Goal: Information Seeking & Learning: Learn about a topic

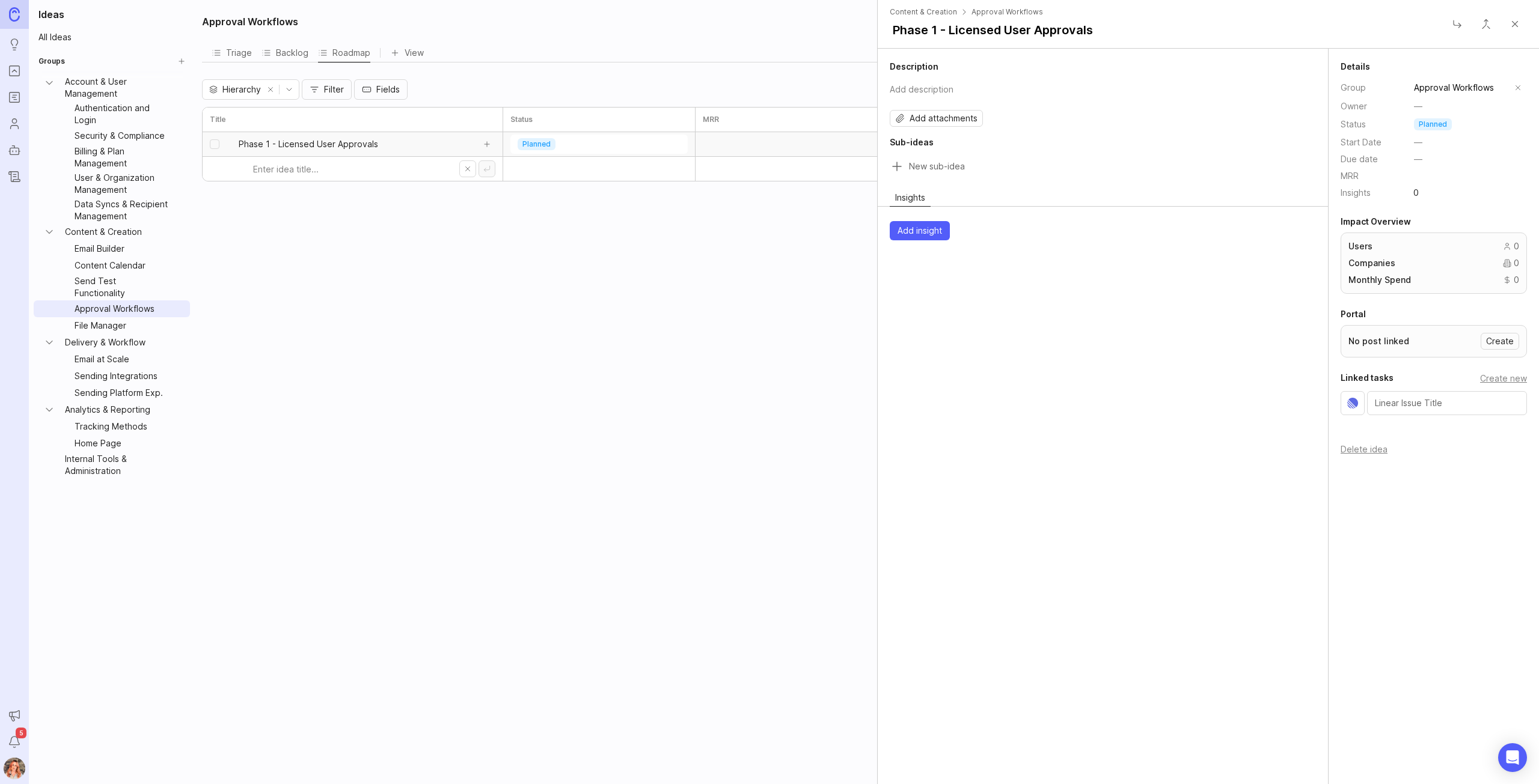
click at [263, 141] on span "Phase 1 - Licensed User Approvals" at bounding box center [308, 144] width 139 height 12
click at [1369, 335] on span "No post linked" at bounding box center [1378, 341] width 60 height 17
click at [910, 163] on input "Sub-idea title" at bounding box center [1112, 166] width 407 height 17
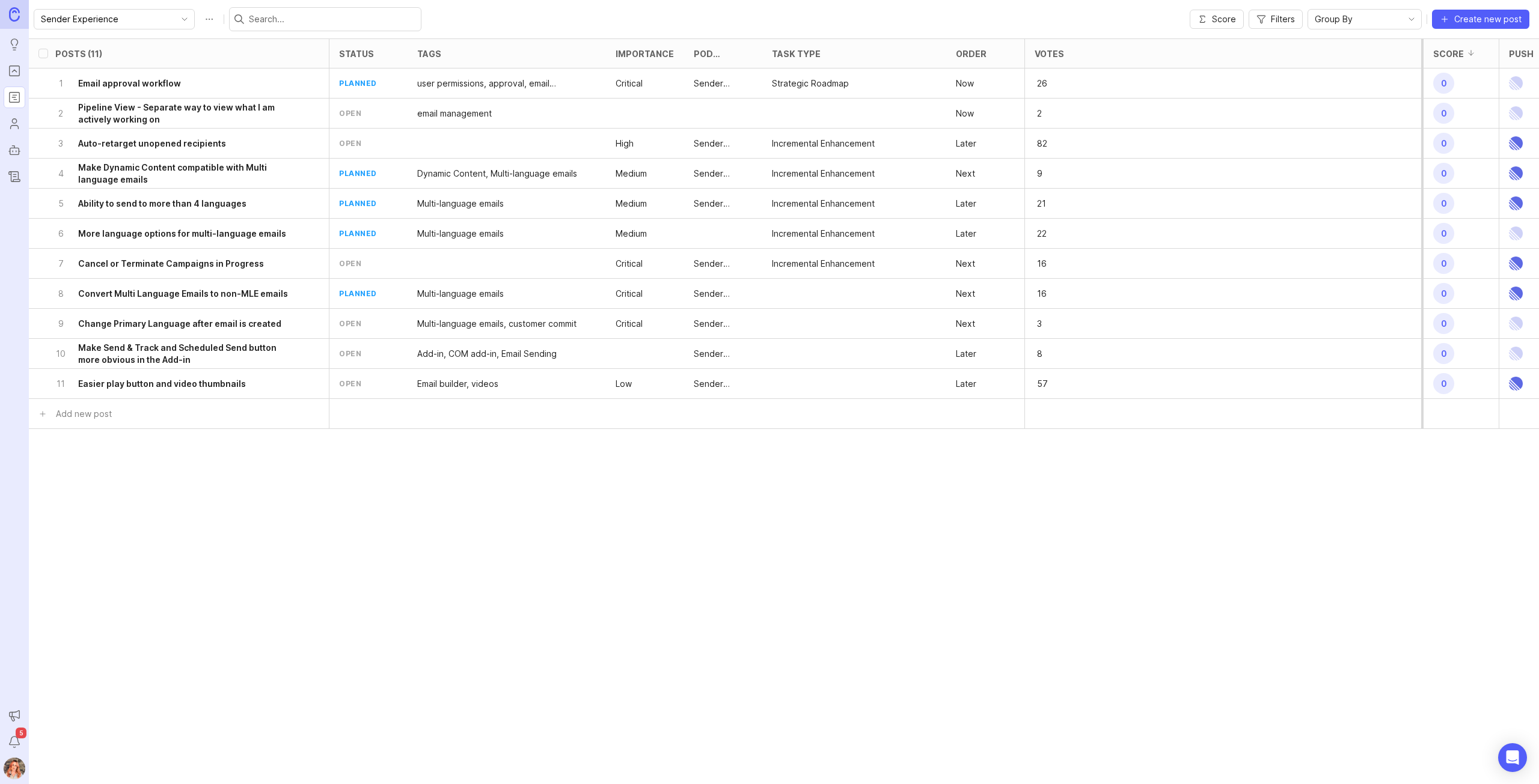
click at [145, 92] on div "1 Email approval workflow" at bounding box center [175, 83] width 240 height 29
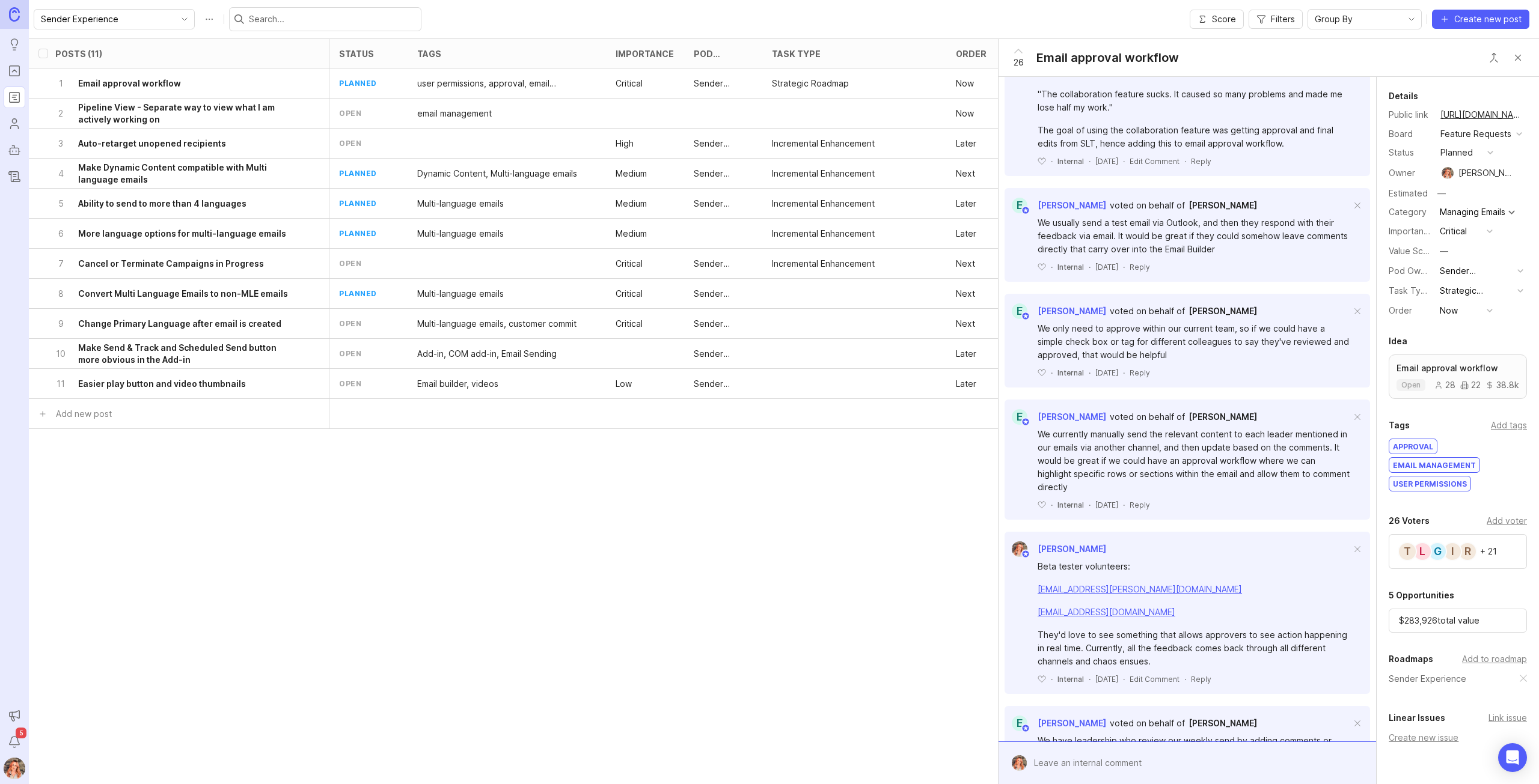
scroll to position [717, 0]
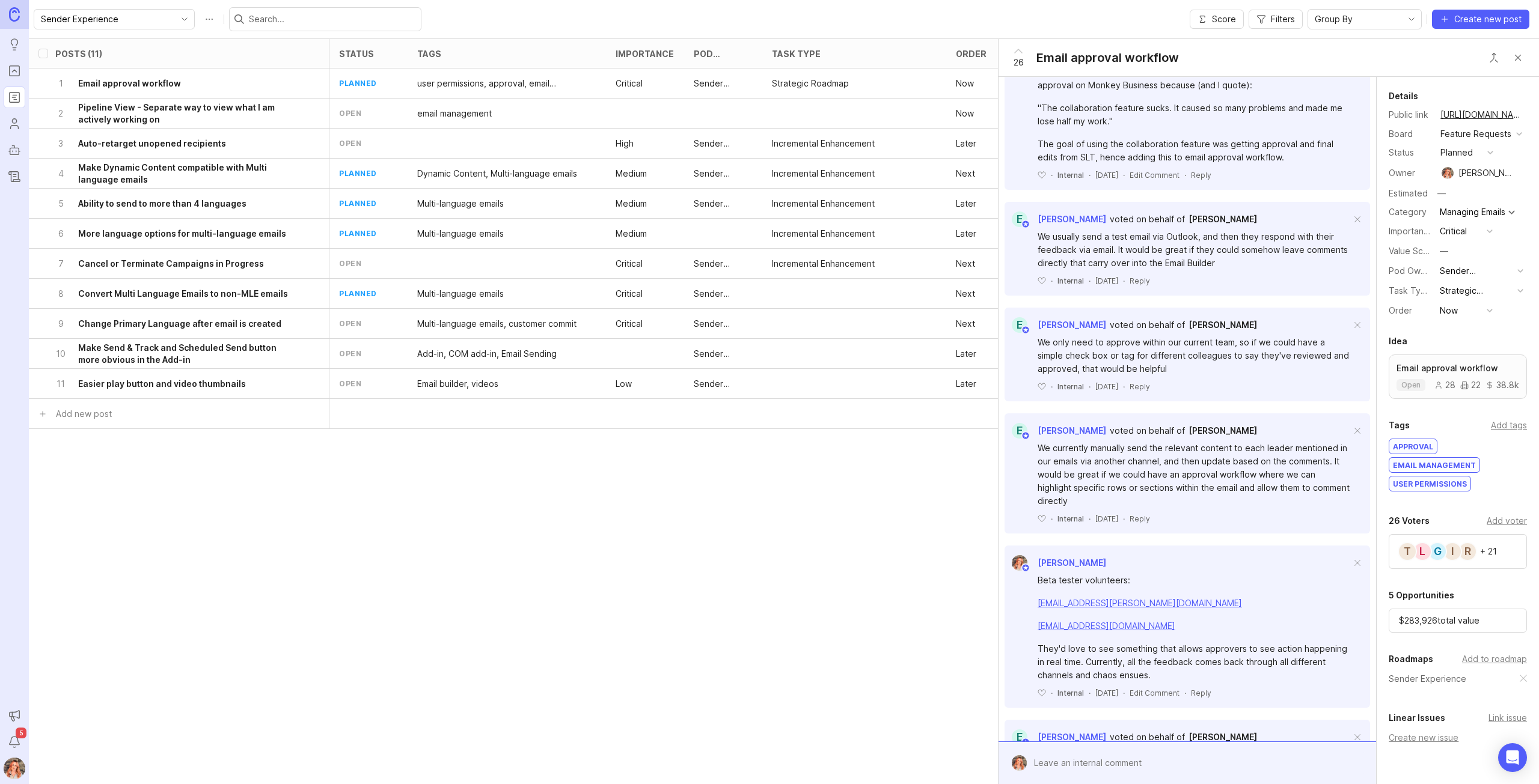
click at [1441, 389] on div "28" at bounding box center [1445, 385] width 21 height 8
click at [249, 295] on h6 "Convert Multi Language Emails to non-MLE emails" at bounding box center [183, 294] width 210 height 12
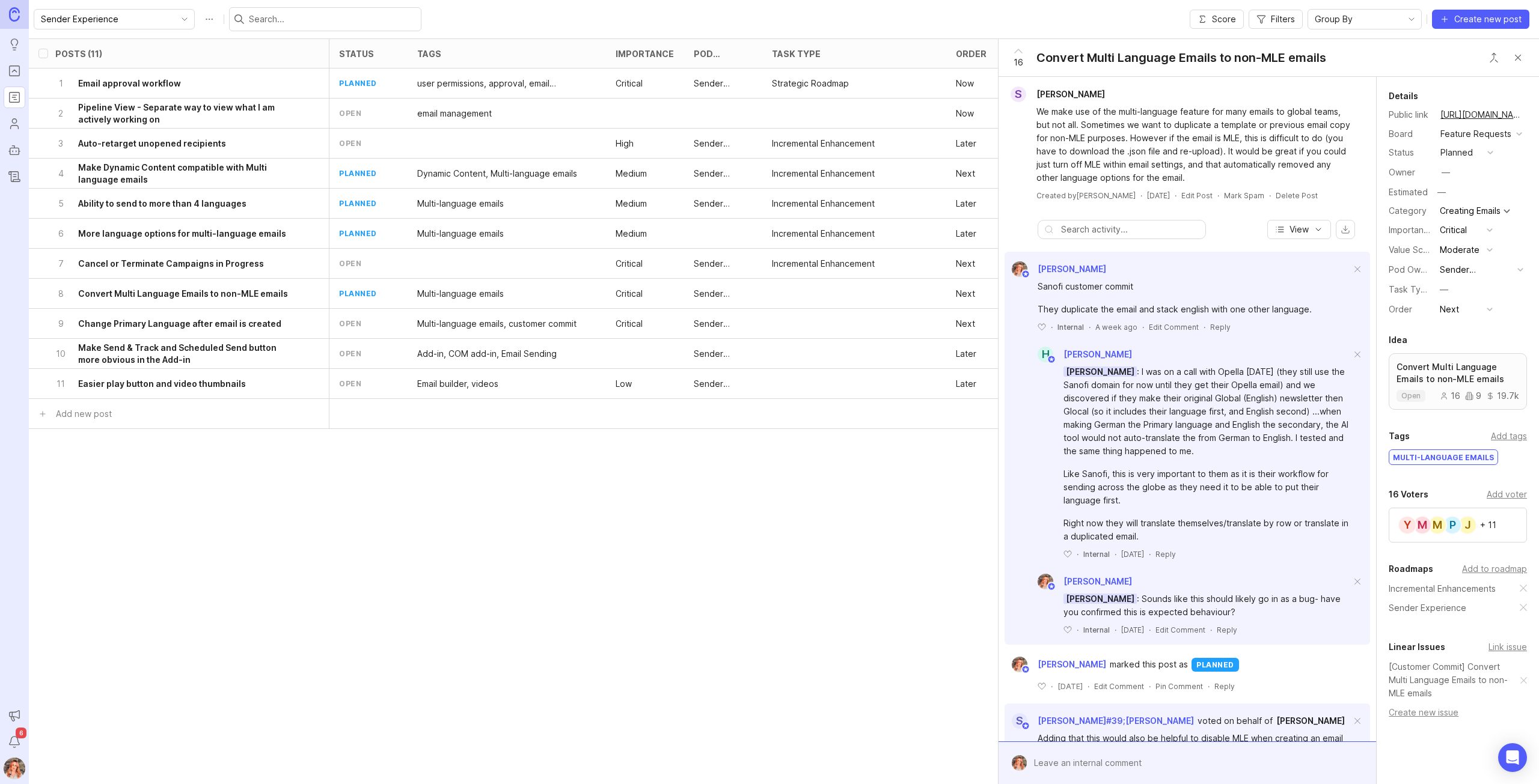
click at [636, 294] on p "Critical" at bounding box center [629, 294] width 27 height 12
click at [649, 296] on div "Critical" at bounding box center [644, 293] width 78 height 30
click at [638, 297] on p "Critical" at bounding box center [629, 294] width 27 height 12
click at [1472, 236] on button "Critical" at bounding box center [1466, 230] width 60 height 16
click at [1462, 340] on li "High" at bounding box center [1466, 330] width 60 height 22
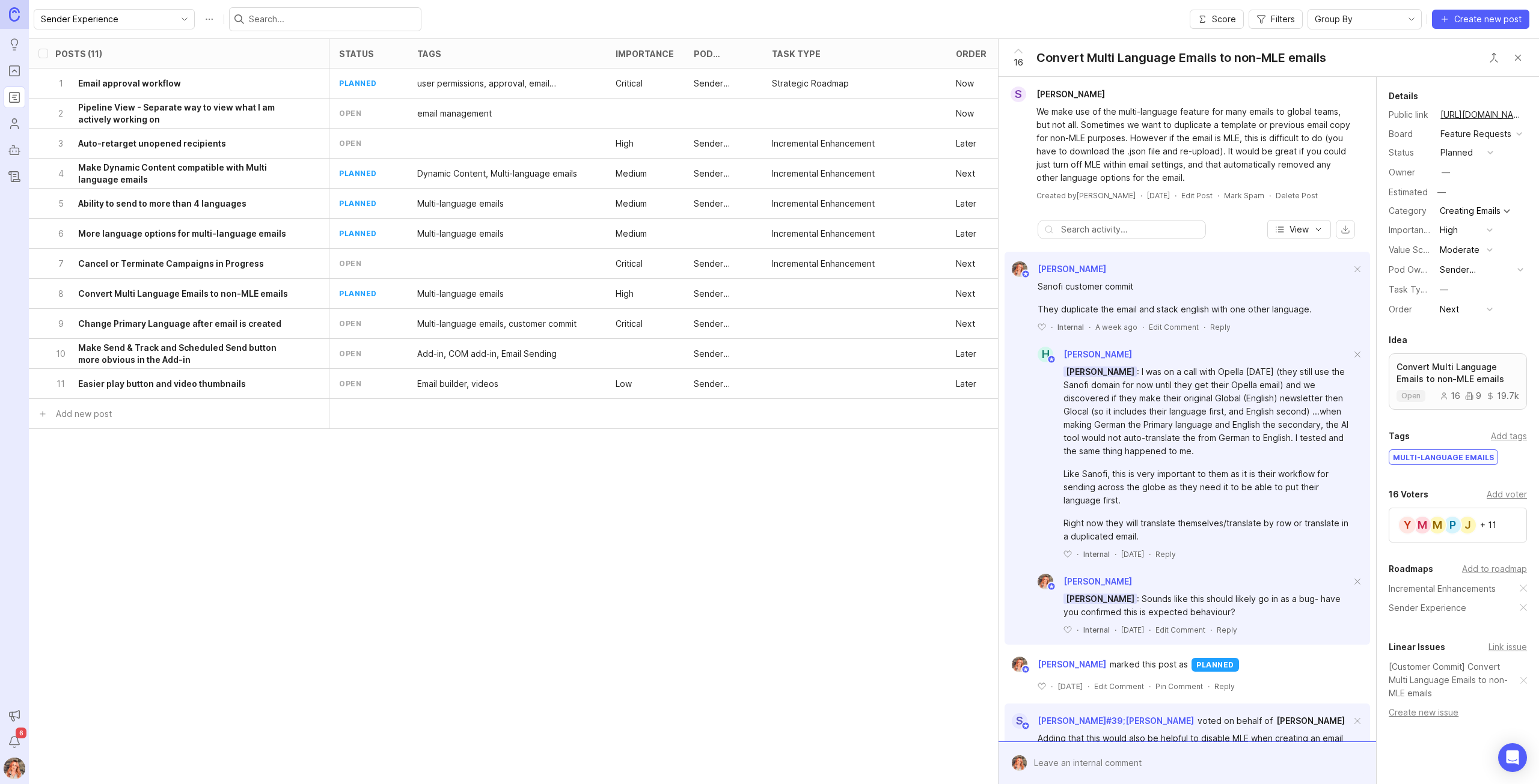
click at [1438, 683] on link "[Customer Commit] Convert Multi Language Emails to non-MLE emails" at bounding box center [1455, 680] width 132 height 39
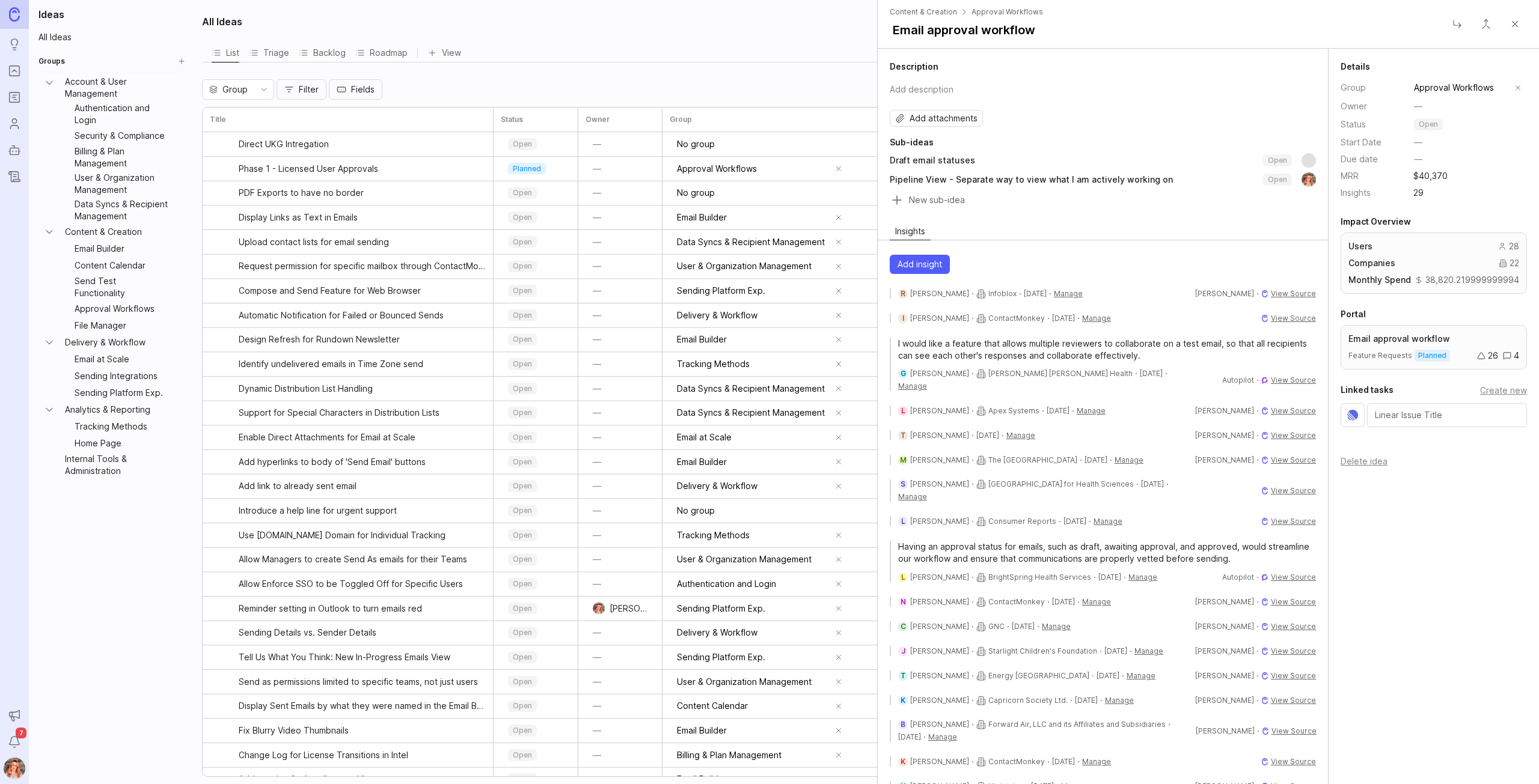
click at [398, 54] on div "Roadmap" at bounding box center [381, 52] width 52 height 17
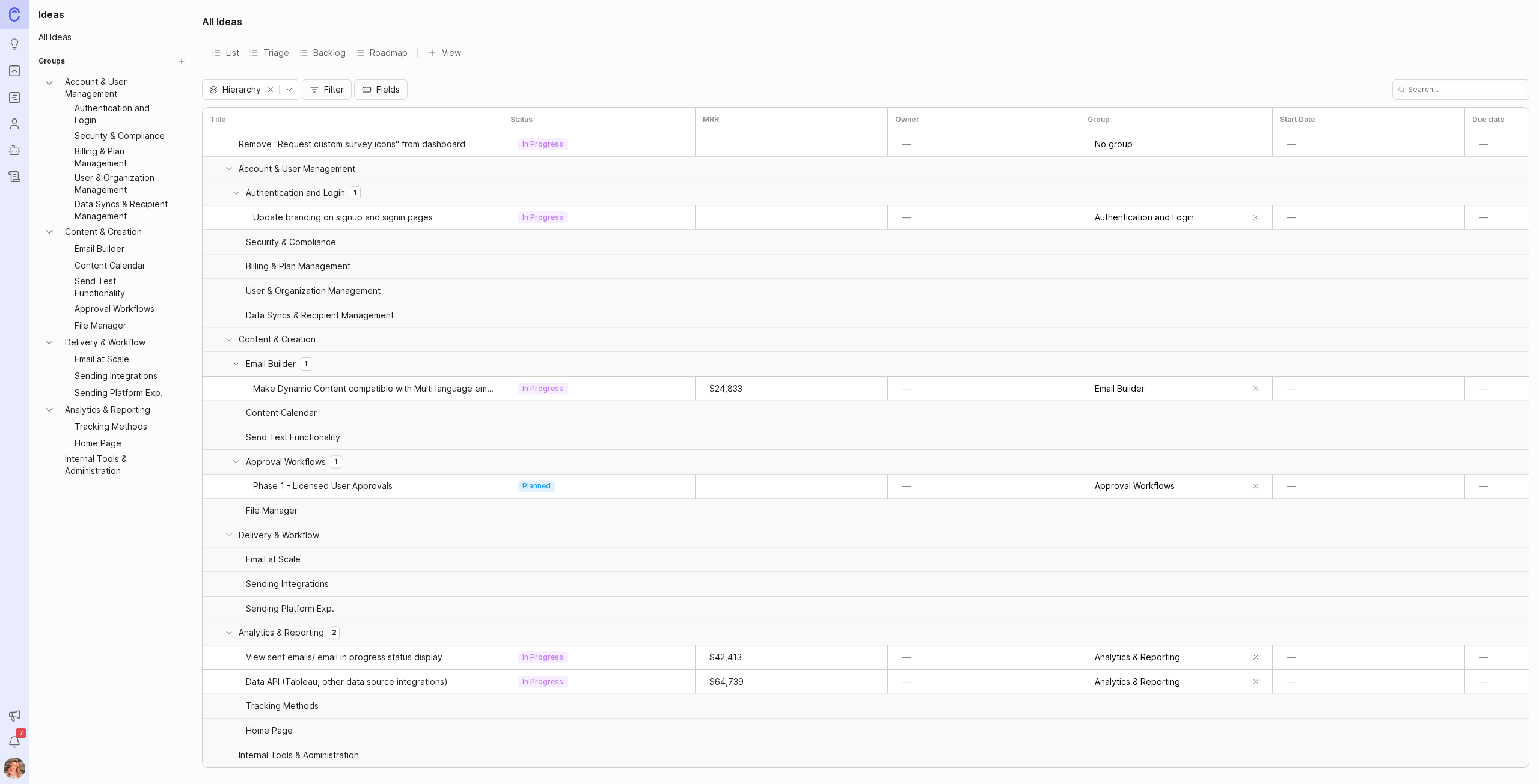
click at [315, 90] on icon "button" at bounding box center [314, 90] width 10 height 10
click at [1460, 44] on div "All filters" at bounding box center [1451, 52] width 48 height 22
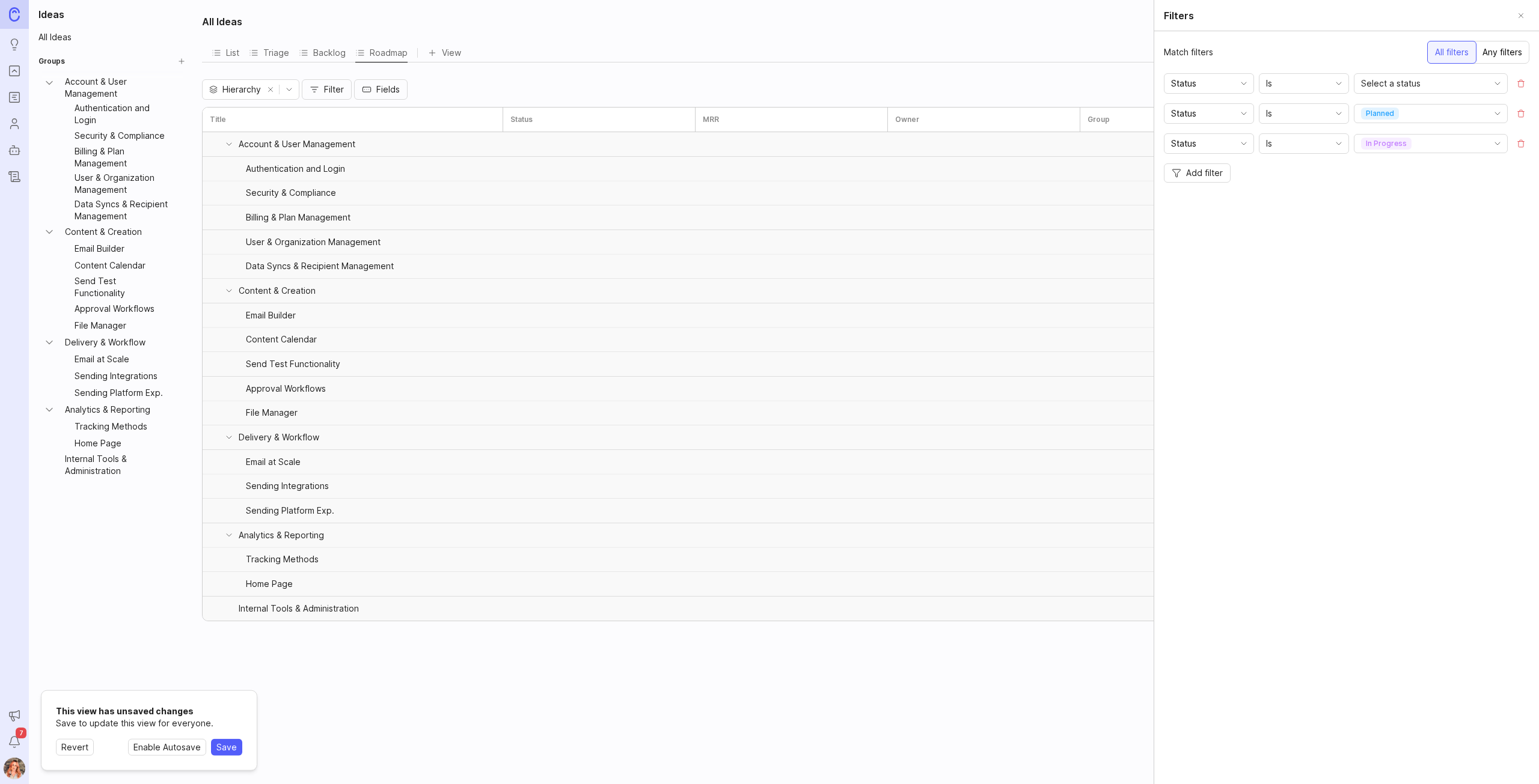
click at [1451, 52] on div "All filters" at bounding box center [1451, 52] width 50 height 23
click at [1196, 167] on span "Add filter" at bounding box center [1205, 173] width 37 height 12
click at [1160, 181] on section "Status Is Select a status Status Is planned Status Is in progress Group Is Sele…" at bounding box center [1347, 128] width 385 height 111
click at [1183, 168] on input "Group" at bounding box center [1202, 173] width 62 height 13
click at [1192, 310] on span "Owner" at bounding box center [1185, 313] width 27 height 13
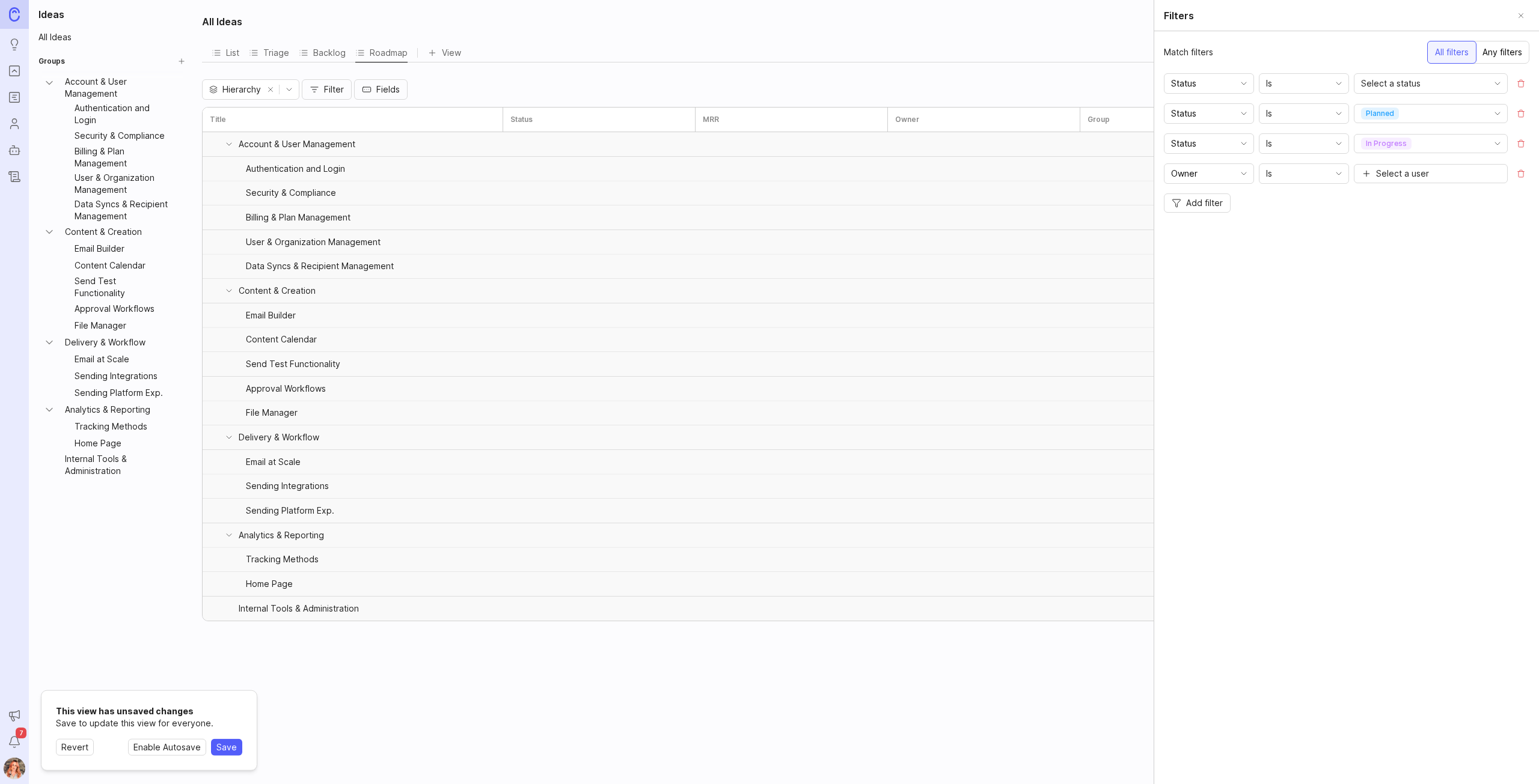
click at [1406, 168] on span "Select a user" at bounding box center [1402, 174] width 53 height 12
click at [1273, 302] on div "Match filters All filters Any filters Status Is Select a status Status Is plann…" at bounding box center [1347, 408] width 385 height 753
click at [1218, 177] on input "Owner" at bounding box center [1202, 173] width 62 height 13
click at [1191, 245] on li "Group" at bounding box center [1224, 253] width 119 height 20
click at [1383, 164] on div "Select a value" at bounding box center [1421, 173] width 133 height 19
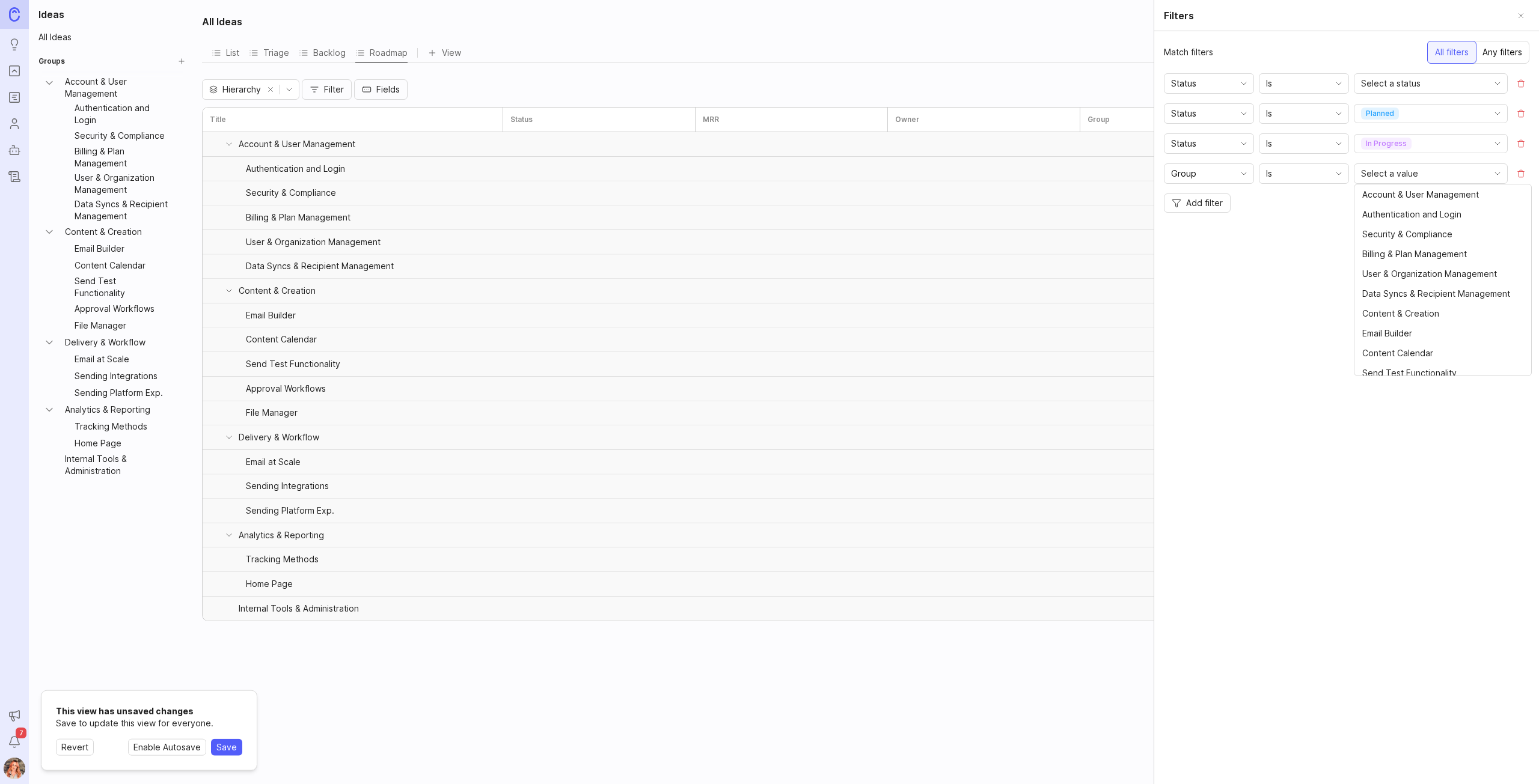
click at [1237, 257] on div "Match filters All filters Any filters Status Is Select a status Status Is plann…" at bounding box center [1347, 408] width 385 height 753
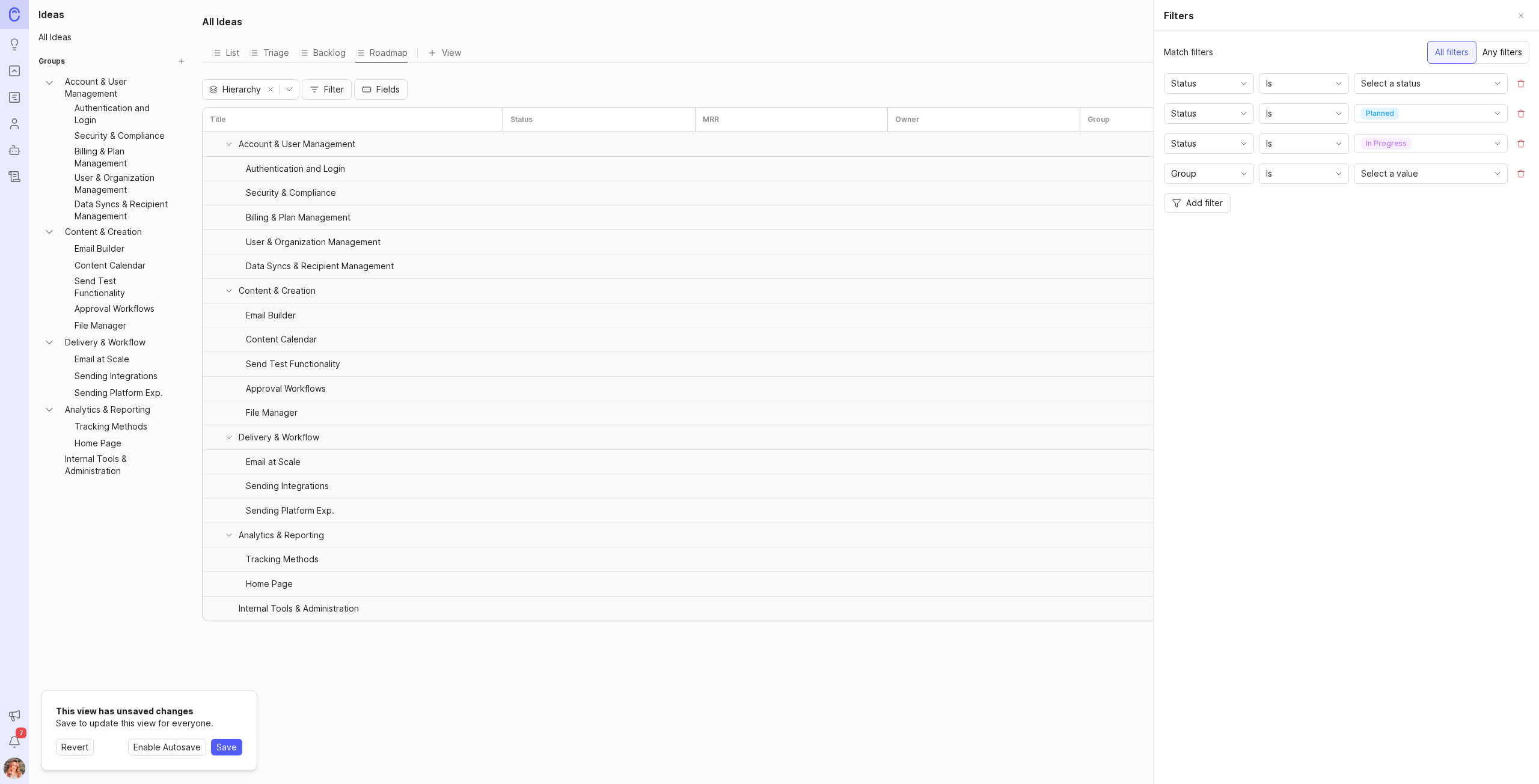
click at [1498, 44] on div "Any filters" at bounding box center [1502, 52] width 54 height 22
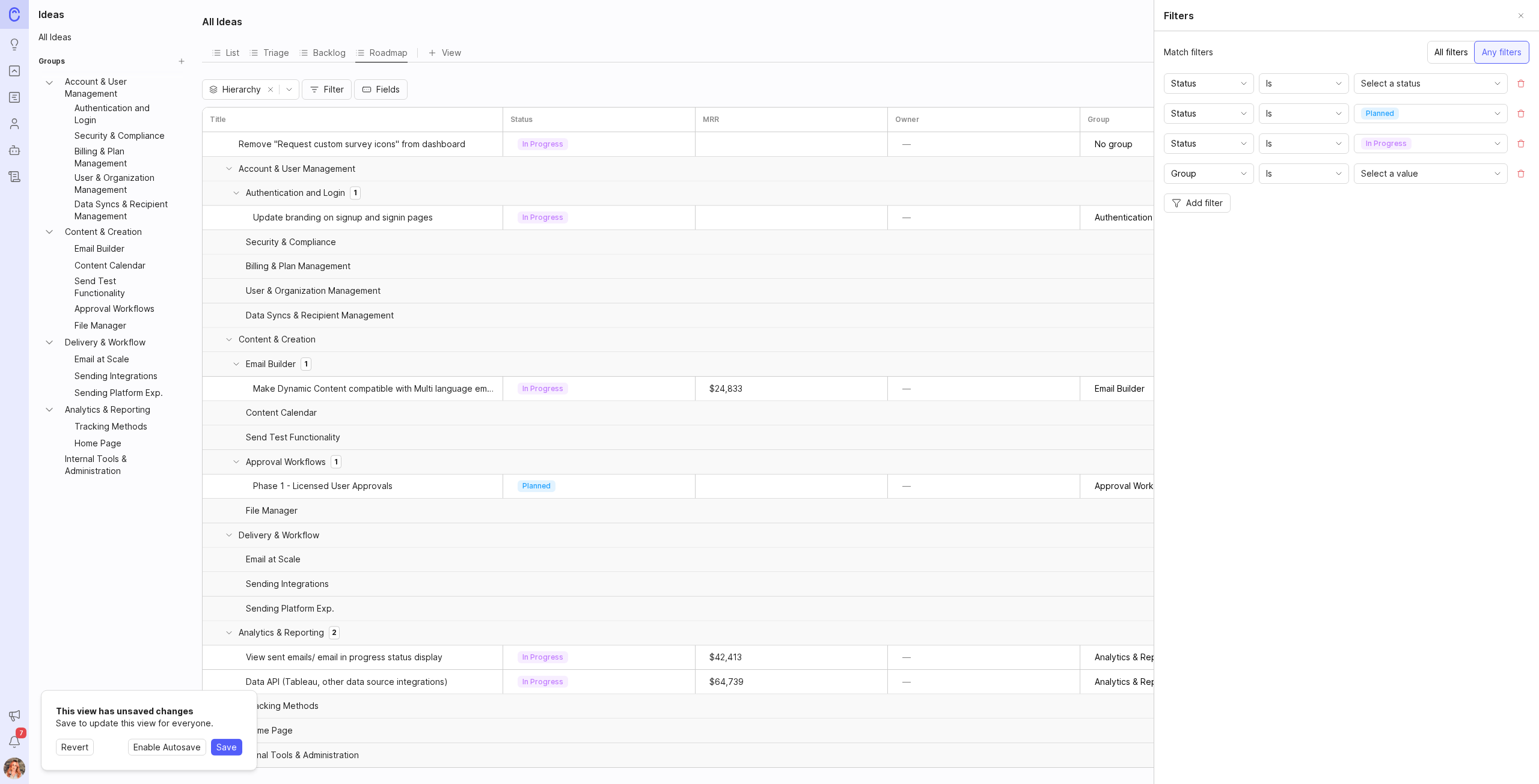
click at [1198, 204] on span "Add filter" at bounding box center [1205, 203] width 37 height 12
click at [1292, 199] on div "Is" at bounding box center [1294, 204] width 70 height 19
click at [1232, 202] on input "Group" at bounding box center [1202, 203] width 62 height 13
drag, startPoint x: 1434, startPoint y: 399, endPoint x: 1427, endPoint y: 187, distance: 212.1
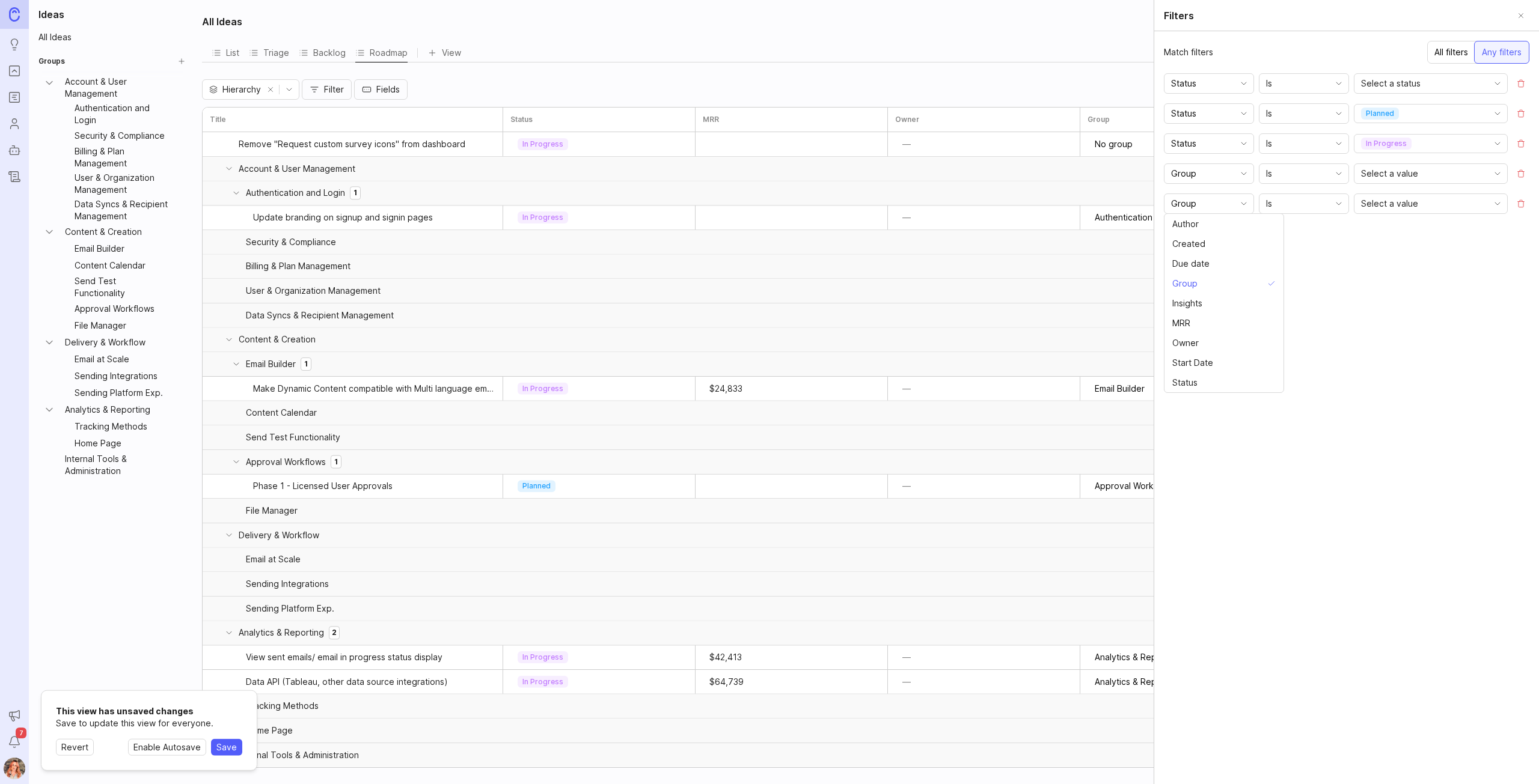
click at [1434, 399] on div "Match filters All filters Any filters Status Is Select a status Status Is plann…" at bounding box center [1347, 408] width 385 height 753
click at [1395, 198] on span "Select a value" at bounding box center [1389, 203] width 57 height 13
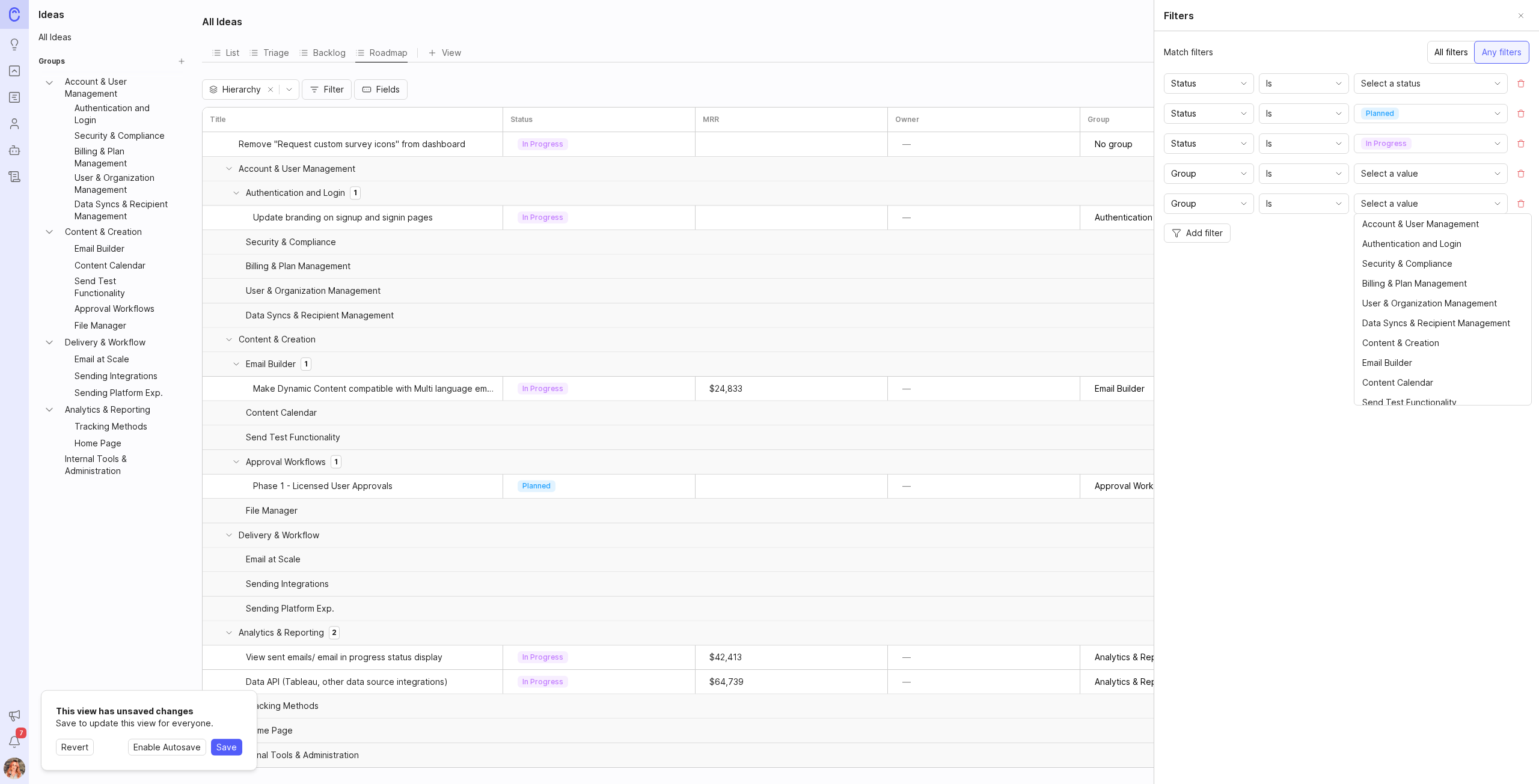
click at [1308, 342] on div "Match filters All filters Any filters Status Is Select a status Status Is plann…" at bounding box center [1347, 408] width 385 height 753
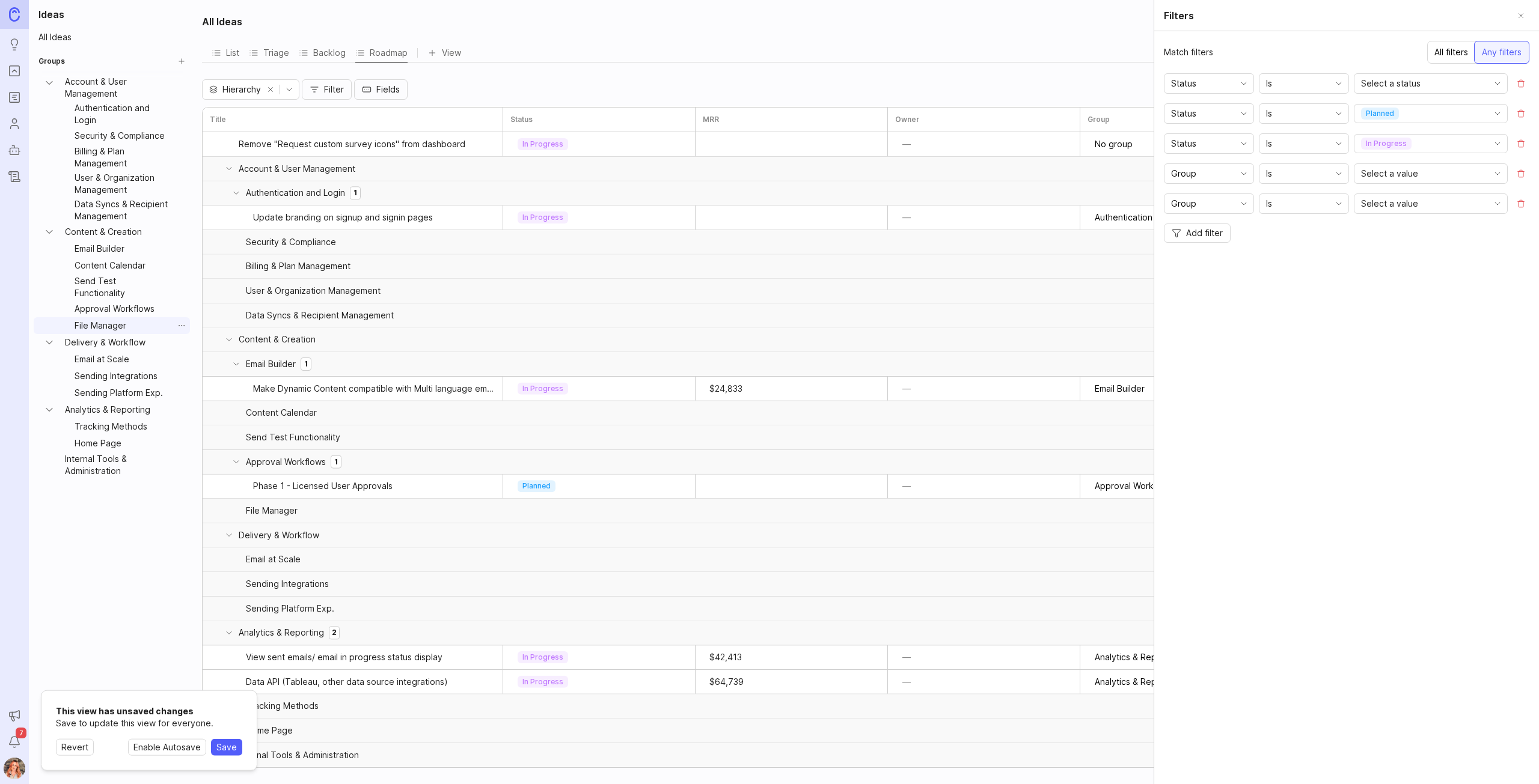
click at [126, 537] on div "Ideas All Ideas Groups Account & User Management Authentication and Login Secur…" at bounding box center [111, 392] width 166 height 784
click at [13, 98] on icon "Roadmaps" at bounding box center [14, 97] width 13 height 14
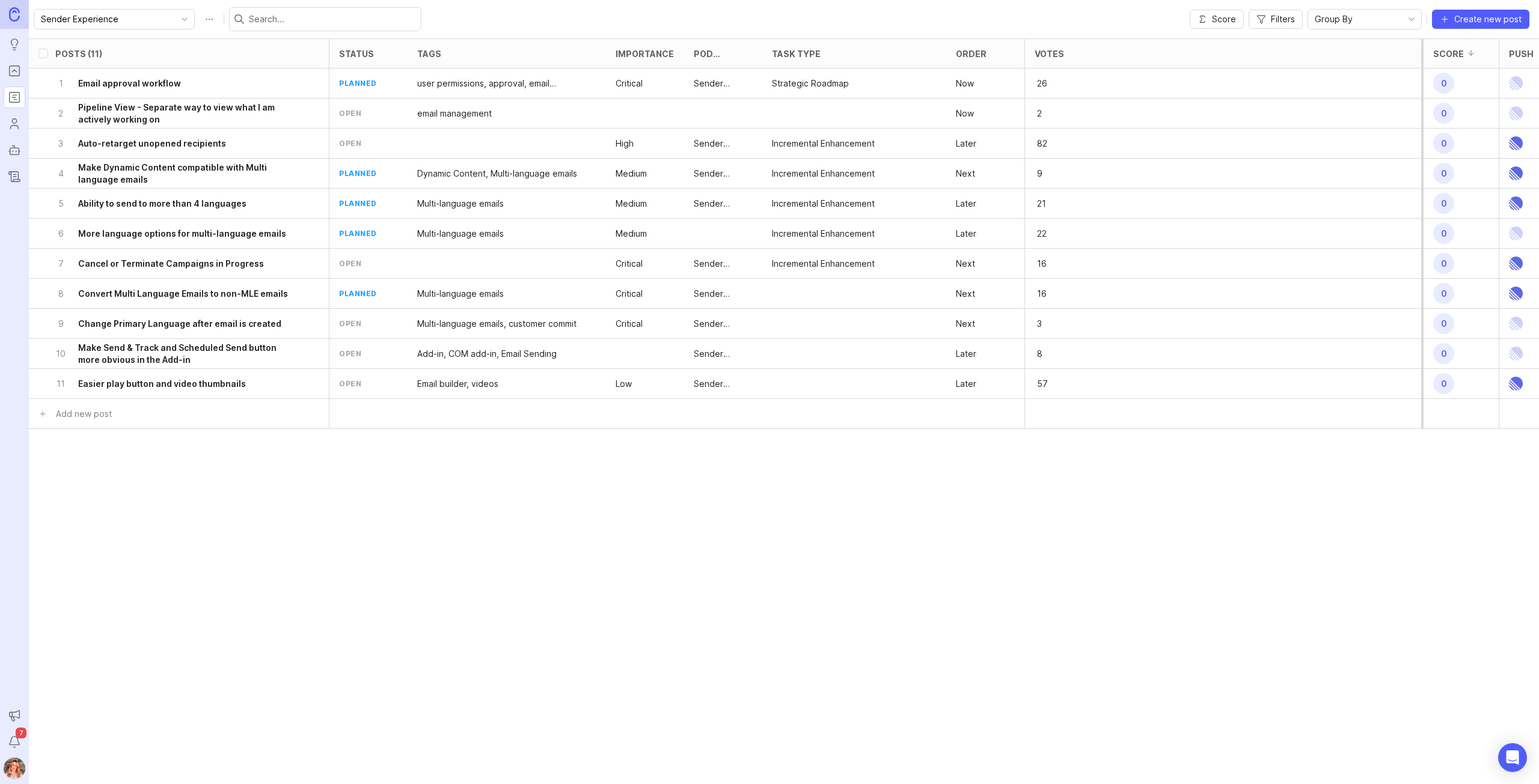
click at [264, 207] on div "5 Ability to send to more than 4 languages" at bounding box center [175, 203] width 240 height 29
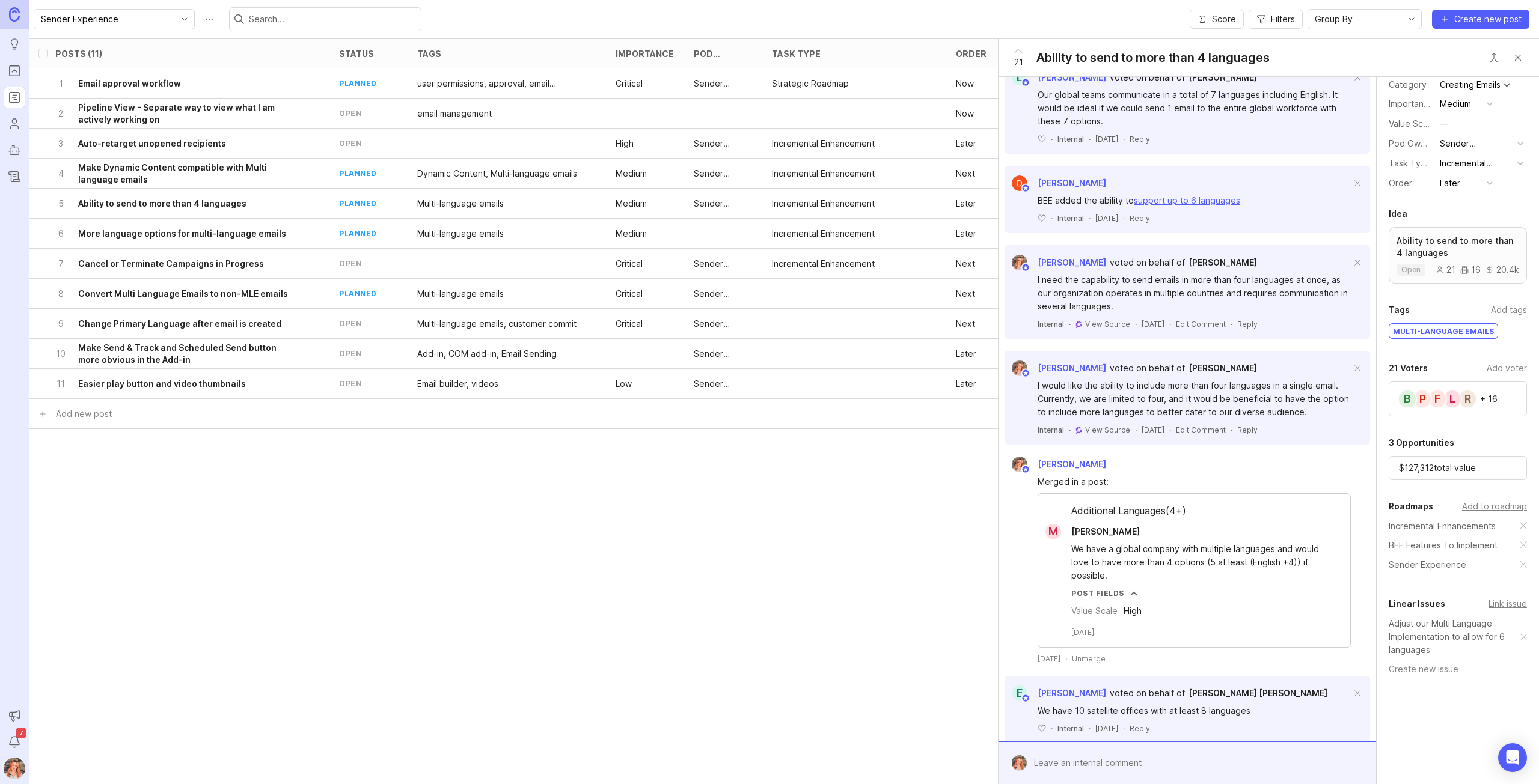
scroll to position [480, 0]
click at [1516, 56] on button "Close button" at bounding box center [1517, 57] width 24 height 24
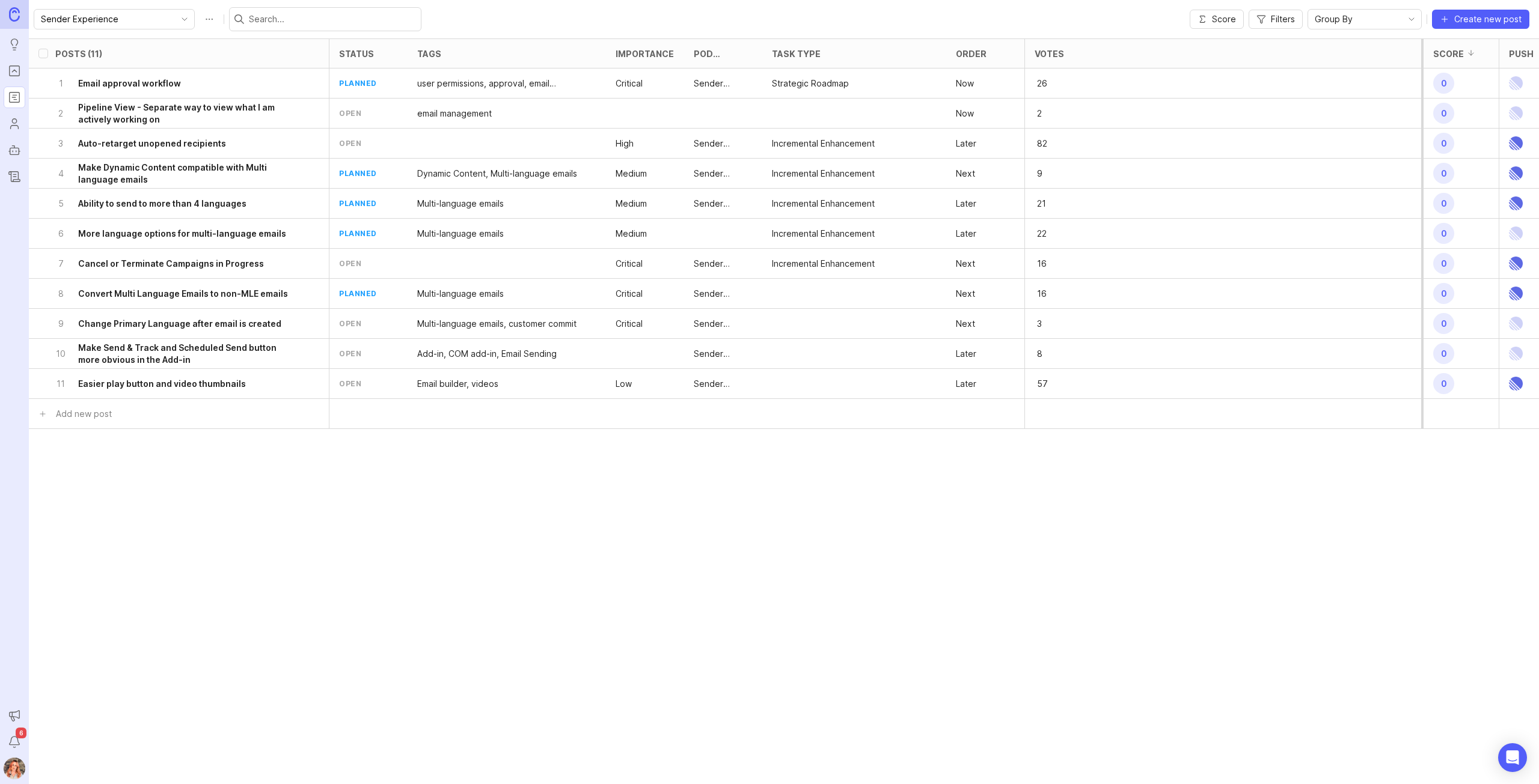
click at [971, 58] on div "Order" at bounding box center [985, 53] width 78 height 29
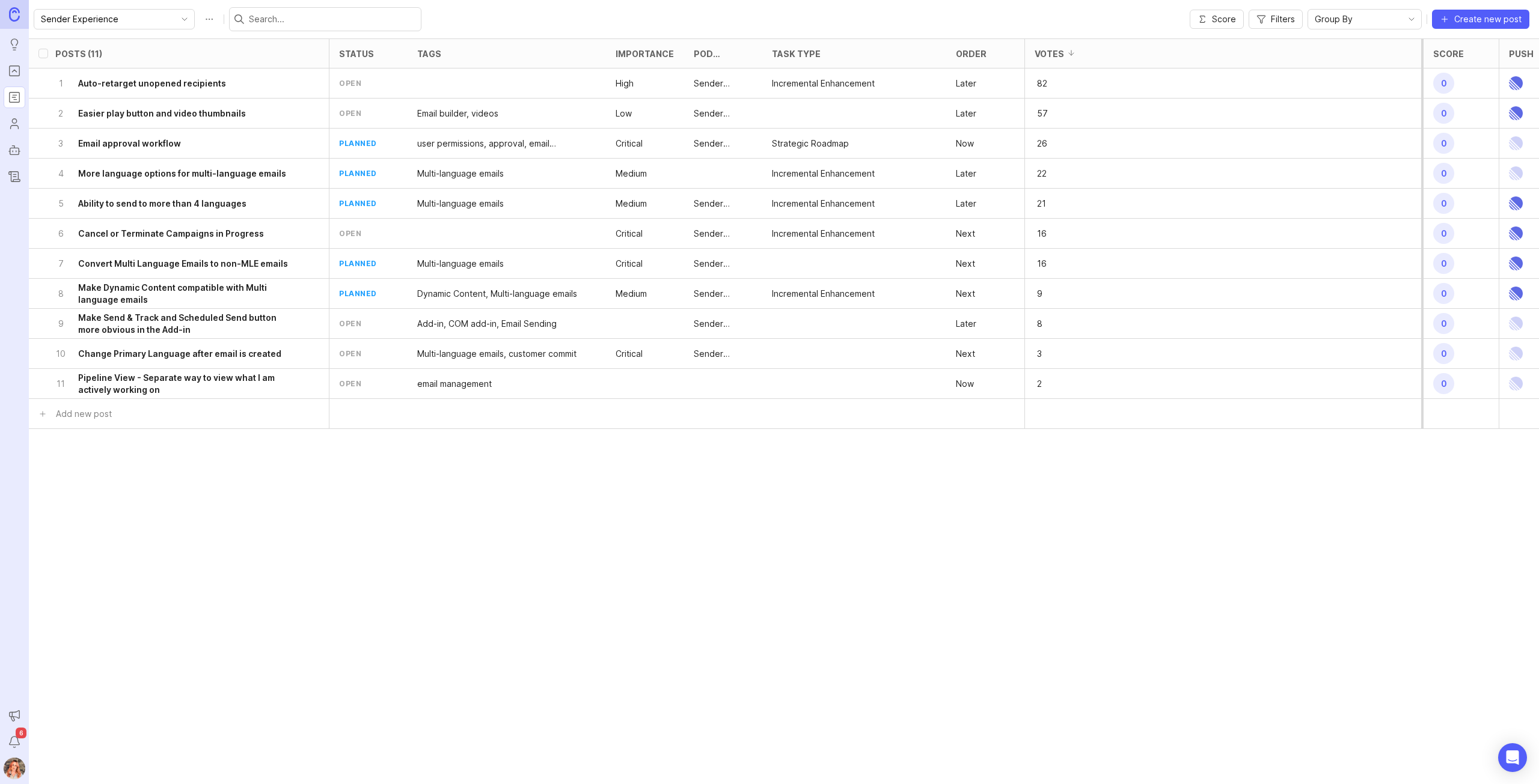
click at [991, 50] on icon at bounding box center [994, 53] width 8 height 8
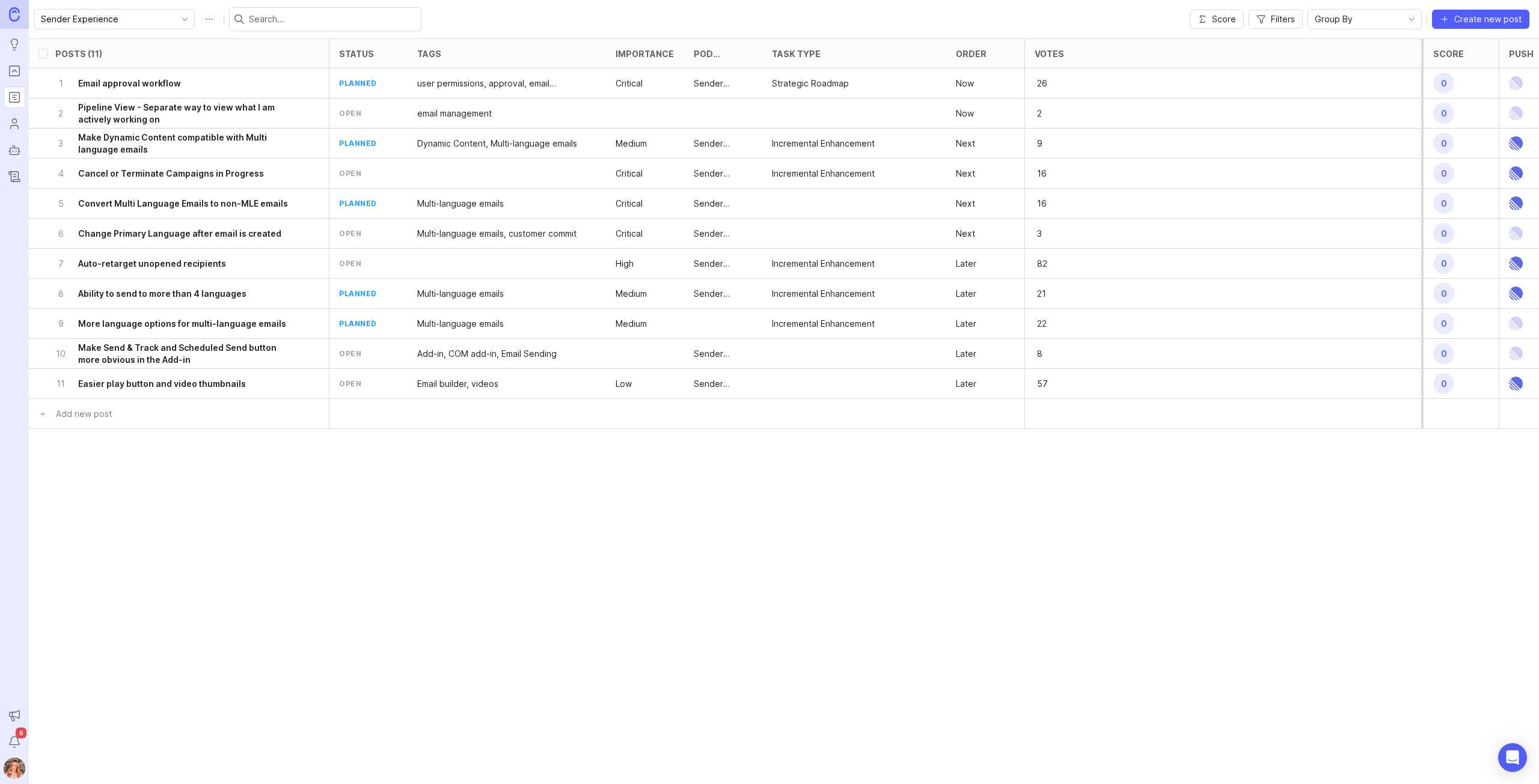
click at [237, 205] on h6 "Convert Multi Language Emails to non-MLE emails" at bounding box center [183, 204] width 210 height 12
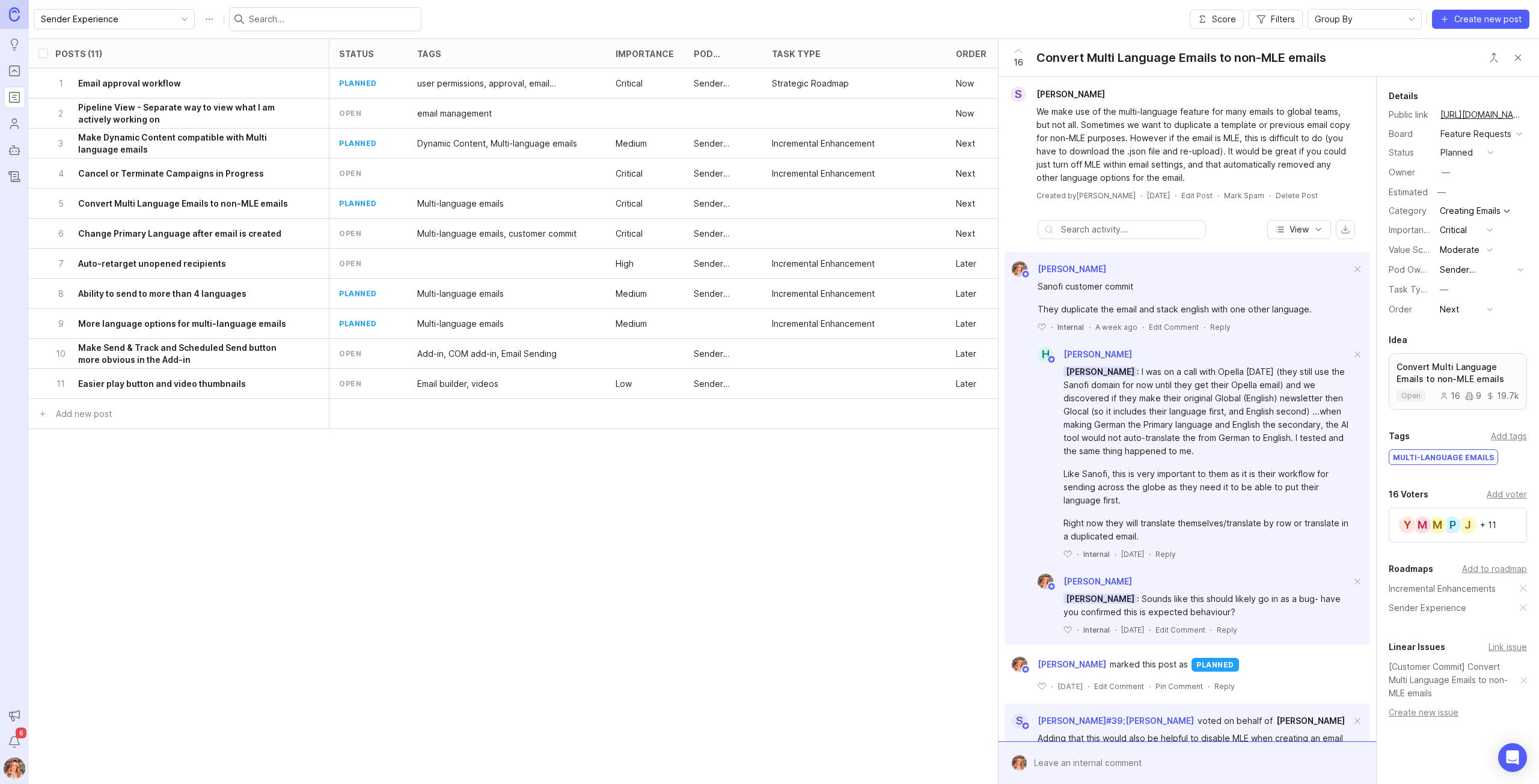
click at [192, 226] on div "6 Change Primary Language after email is created" at bounding box center [175, 233] width 240 height 29
